Goal: Find specific page/section: Find specific page/section

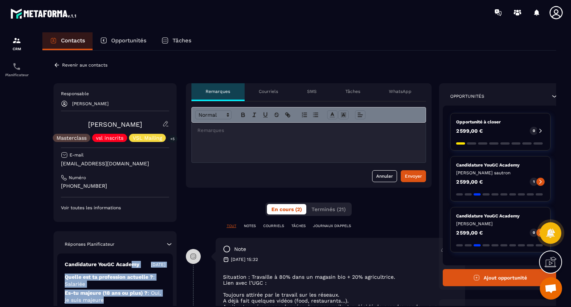
drag, startPoint x: 132, startPoint y: 266, endPoint x: 141, endPoint y: 309, distance: 44.1
click at [141, 307] on html "CRM Planificateur Contacts Opportunités Tâches Revenir aux contacts Responsable…" at bounding box center [285, 153] width 571 height 307
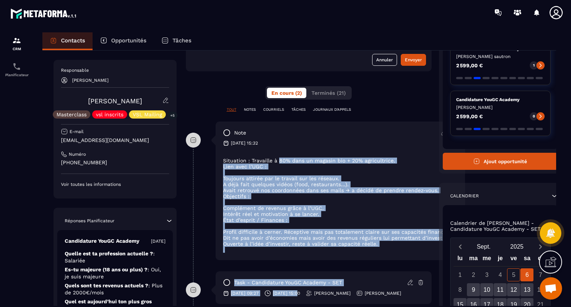
drag, startPoint x: 277, startPoint y: 269, endPoint x: 279, endPoint y: 317, distance: 48.0
click at [279, 307] on html "CRM Planificateur Contacts Opportunités Tâches Revenir aux contacts Responsable…" at bounding box center [285, 153] width 571 height 307
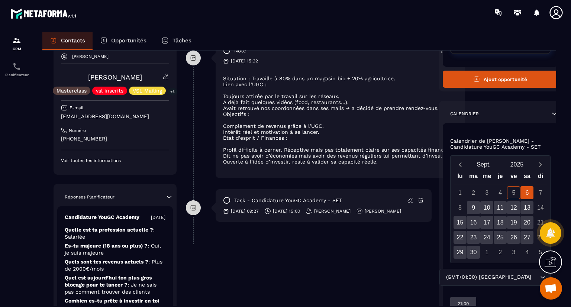
click at [283, 266] on div "**********" at bounding box center [309, 105] width 246 height 440
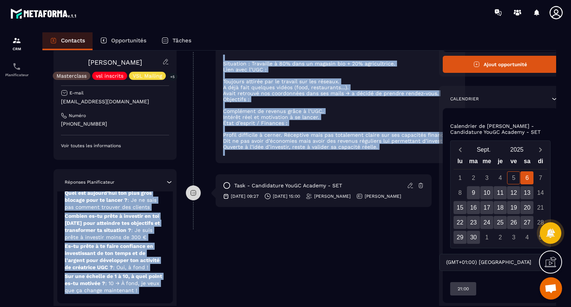
scroll to position [239, 0]
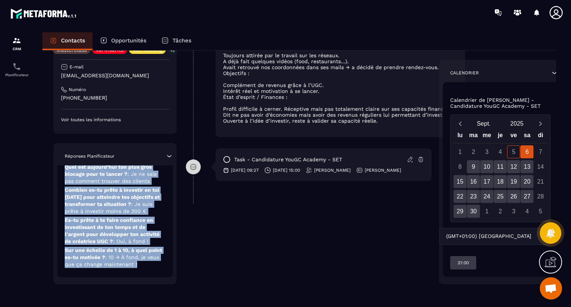
drag, startPoint x: 134, startPoint y: 238, endPoint x: 138, endPoint y: 275, distance: 37.0
click at [138, 275] on div "Candidature YouGC Academy [DATE] Quelle est ta profession actuelle ? : Salariée…" at bounding box center [115, 187] width 116 height 182
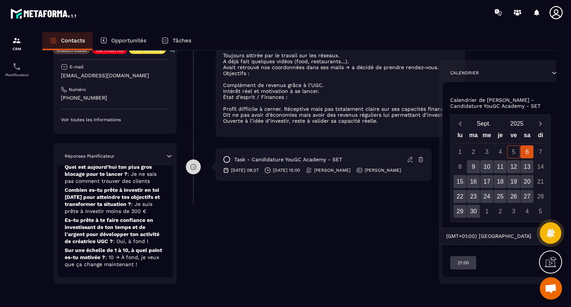
click at [184, 288] on div "Revenir aux contacts Responsable [PERSON_NAME] [PERSON_NAME] Masterclass vsl in…" at bounding box center [299, 58] width 514 height 495
drag, startPoint x: 184, startPoint y: 288, endPoint x: 184, endPoint y: 200, distance: 87.3
click at [184, 200] on div "Revenir aux contacts Responsable [PERSON_NAME] [PERSON_NAME] Masterclass vsl in…" at bounding box center [299, 58] width 514 height 495
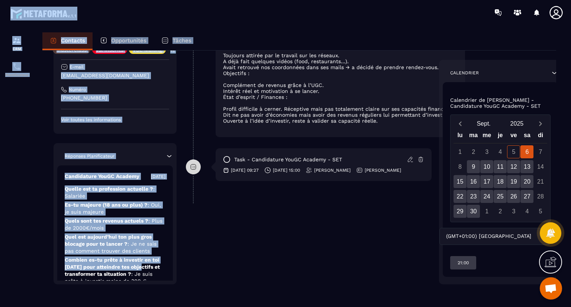
scroll to position [0, 0]
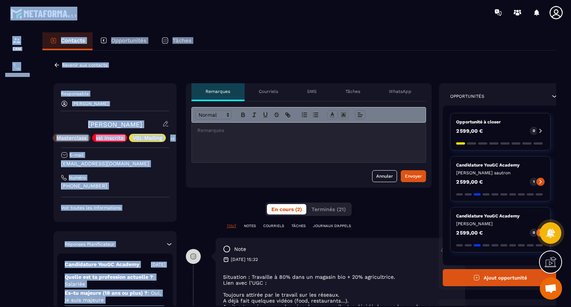
drag, startPoint x: 145, startPoint y: 197, endPoint x: 152, endPoint y: -22, distance: 219.4
click at [152, 0] on html "CRM Planificateur Contacts Opportunités Tâches Revenir aux contacts Responsable…" at bounding box center [285, 153] width 571 height 307
click at [156, 58] on div "Revenir aux contacts Responsable [PERSON_NAME] [PERSON_NAME] Masterclass vsl in…" at bounding box center [299, 298] width 514 height 495
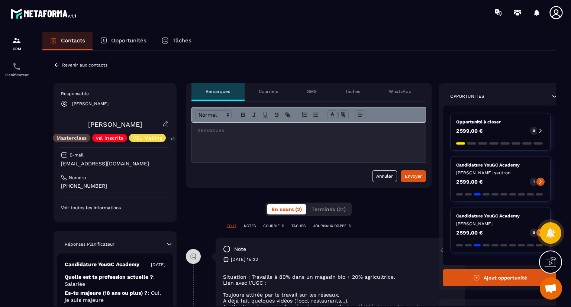
click at [156, 58] on div "Revenir aux contacts Responsable [PERSON_NAME] [PERSON_NAME] Masterclass vsl in…" at bounding box center [299, 298] width 514 height 495
